Goal: Task Accomplishment & Management: Complete application form

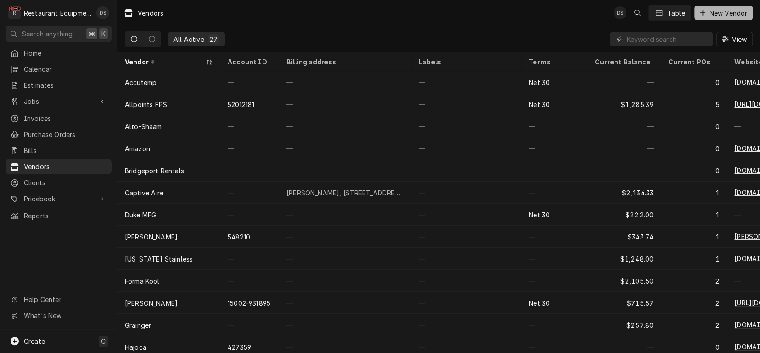
click at [715, 16] on span "New Vendor" at bounding box center [728, 13] width 42 height 10
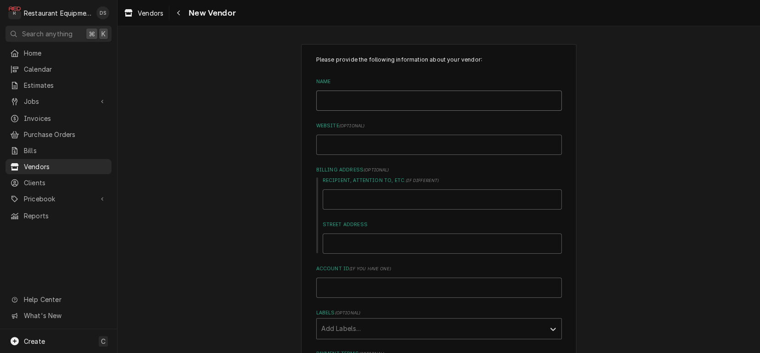
type input "P"
type textarea "x"
type input "PL"
type textarea "x"
type input "PLC"
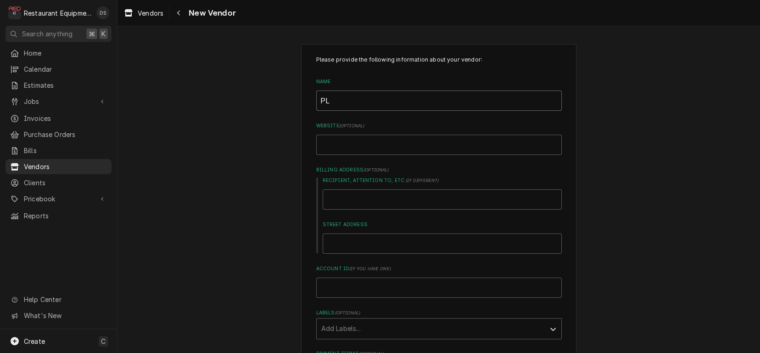
type textarea "x"
type input "PLC"
type textarea "x"
type input "PLC D"
type textarea "x"
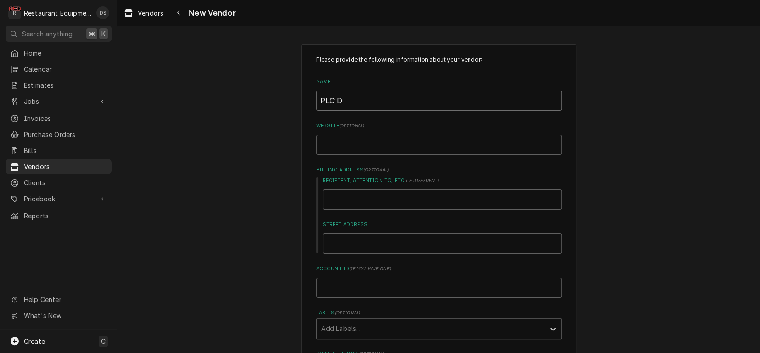
type input "PLC De"
type textarea "x"
type input "PLC Dep"
type textarea "x"
type input "PLC Depa"
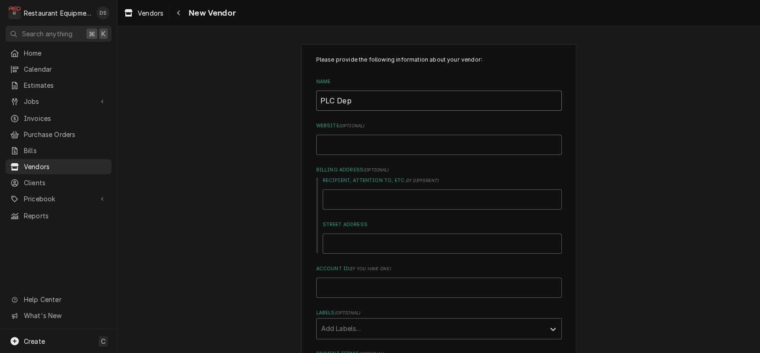
type textarea "x"
type input "PLC Depar"
type textarea "x"
type input "PLC Depart"
type textarea "x"
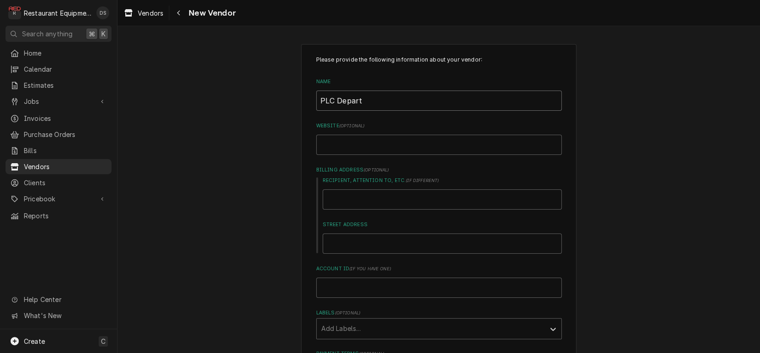
type input "PLC Departm"
type textarea "x"
type input "PLC Departme"
type textarea "x"
type input "PLC Departmen"
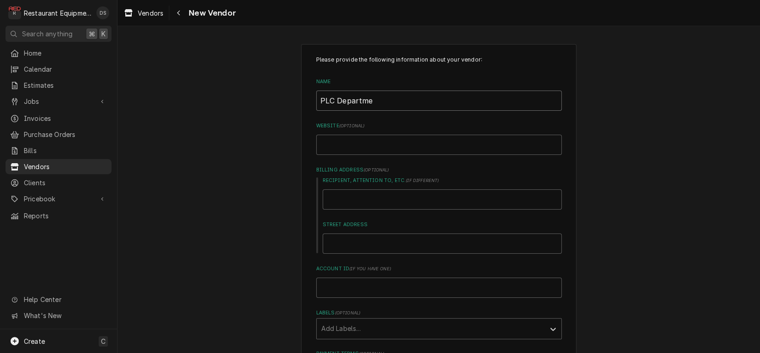
type textarea "x"
type input "PLC Department"
type textarea "x"
type input "PLC Department"
type input "p"
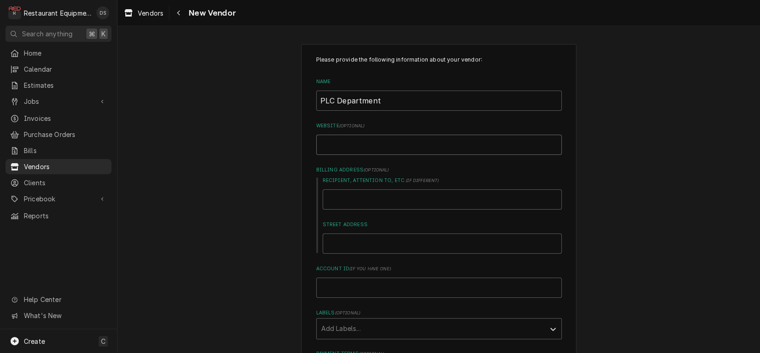
type textarea "x"
type input "pl"
type textarea "x"
type input "pla"
type textarea "x"
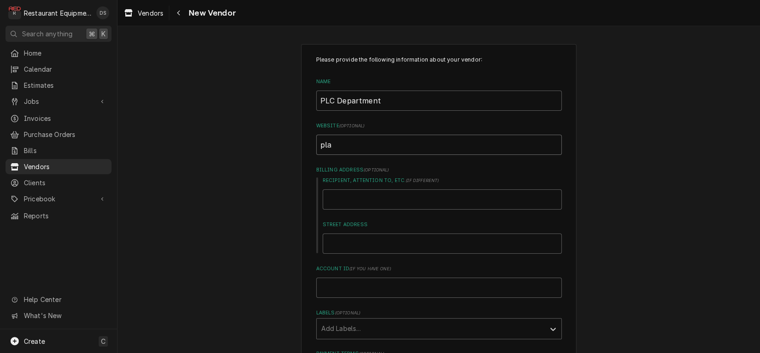
type input "plac"
type textarea "x"
type input "placm"
type textarea "x"
type input "placme"
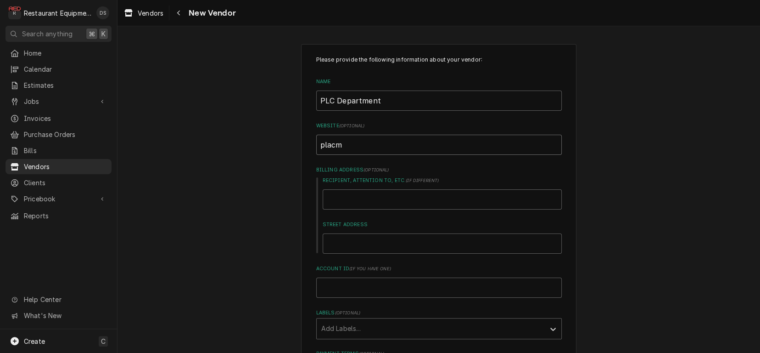
type textarea "x"
type input "placm"
type textarea "x"
type input "plac"
type textarea "x"
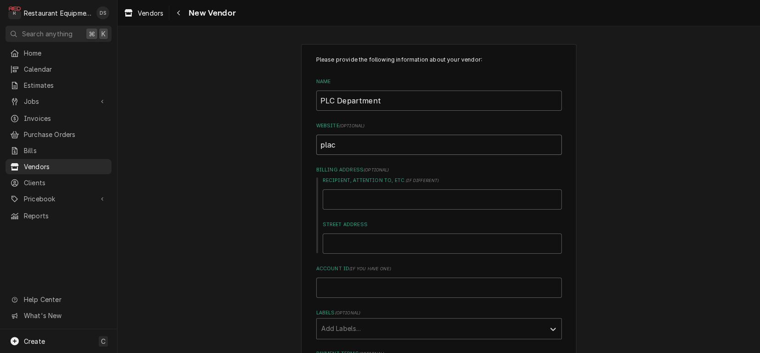
type input "pla"
type textarea "x"
type input "pl"
type textarea "x"
type input "plc"
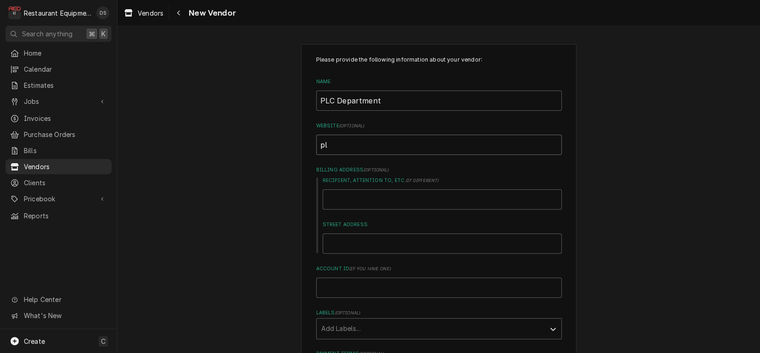
type textarea "x"
type input "plcd"
type textarea "x"
type input "plcde"
type textarea "x"
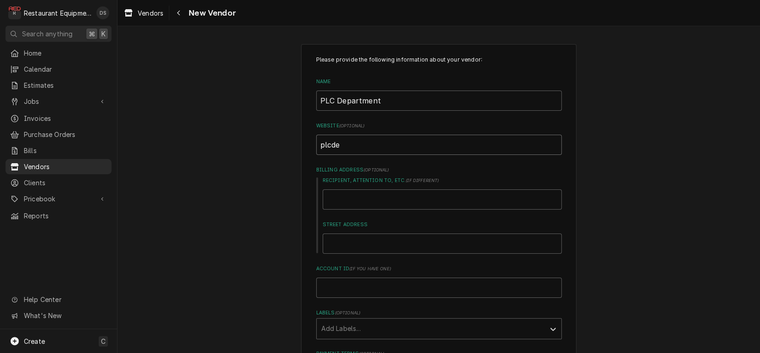
type input "plcdep"
type textarea "x"
type input "plcdepa"
type textarea "x"
type input "plcdepar"
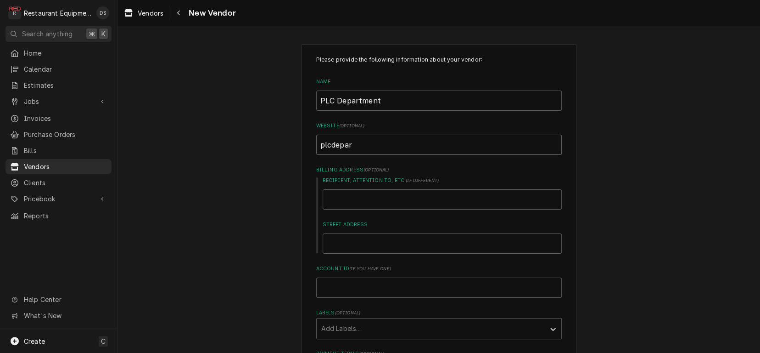
type textarea "x"
type input "plcdepart"
type textarea "x"
type input "plcdepartm"
type textarea "x"
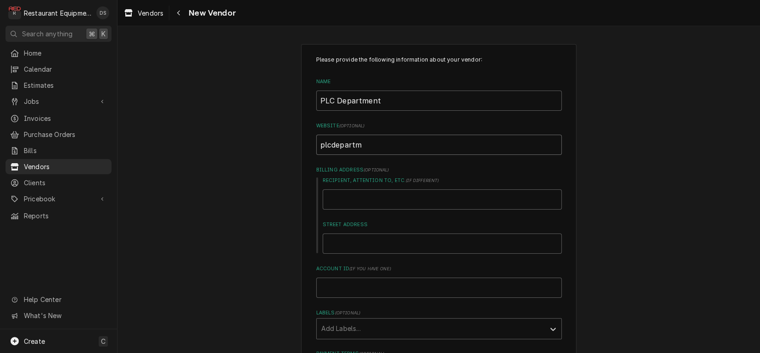
type input "plcdepartme"
type textarea "x"
type input "plcdepartmen"
type textarea "x"
type input "plcdepartment"
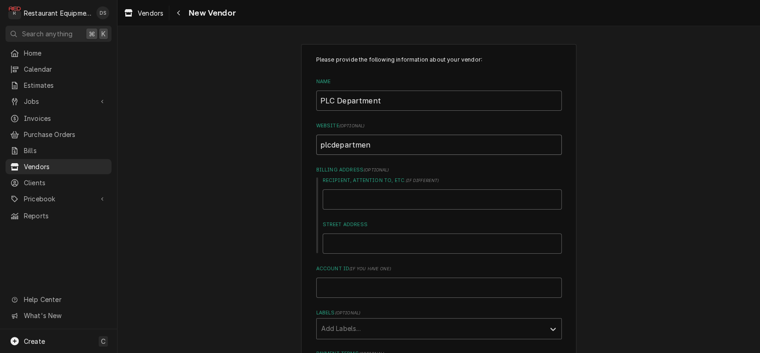
type textarea "x"
type input "plcdepartment."
type textarea "x"
type input "plcdepartment.c"
type textarea "x"
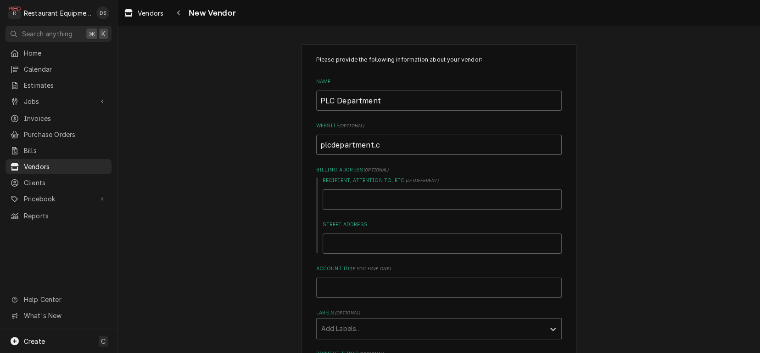
type input "plcdepartment.co"
type textarea "x"
type input "[DOMAIN_NAME]"
type textarea "x"
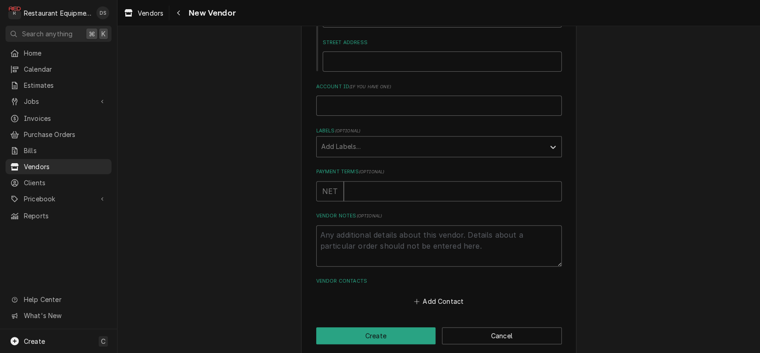
scroll to position [190, 0]
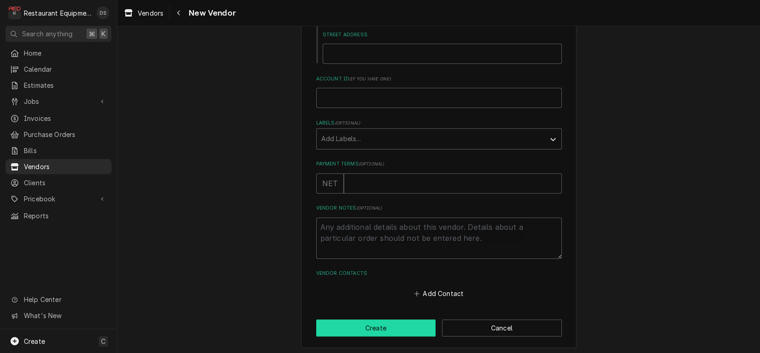
type input "[DOMAIN_NAME]"
click at [414, 325] on button "Create" at bounding box center [376, 327] width 120 height 17
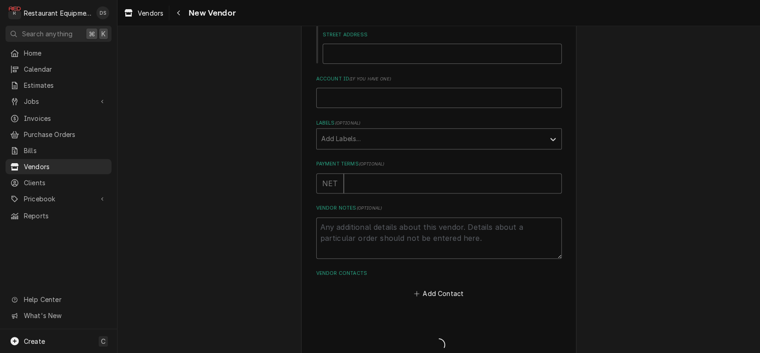
type textarea "x"
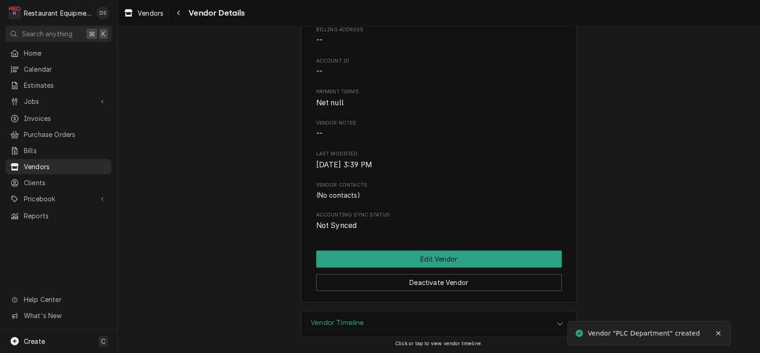
scroll to position [81, 0]
